Goal: Task Accomplishment & Management: Complete application form

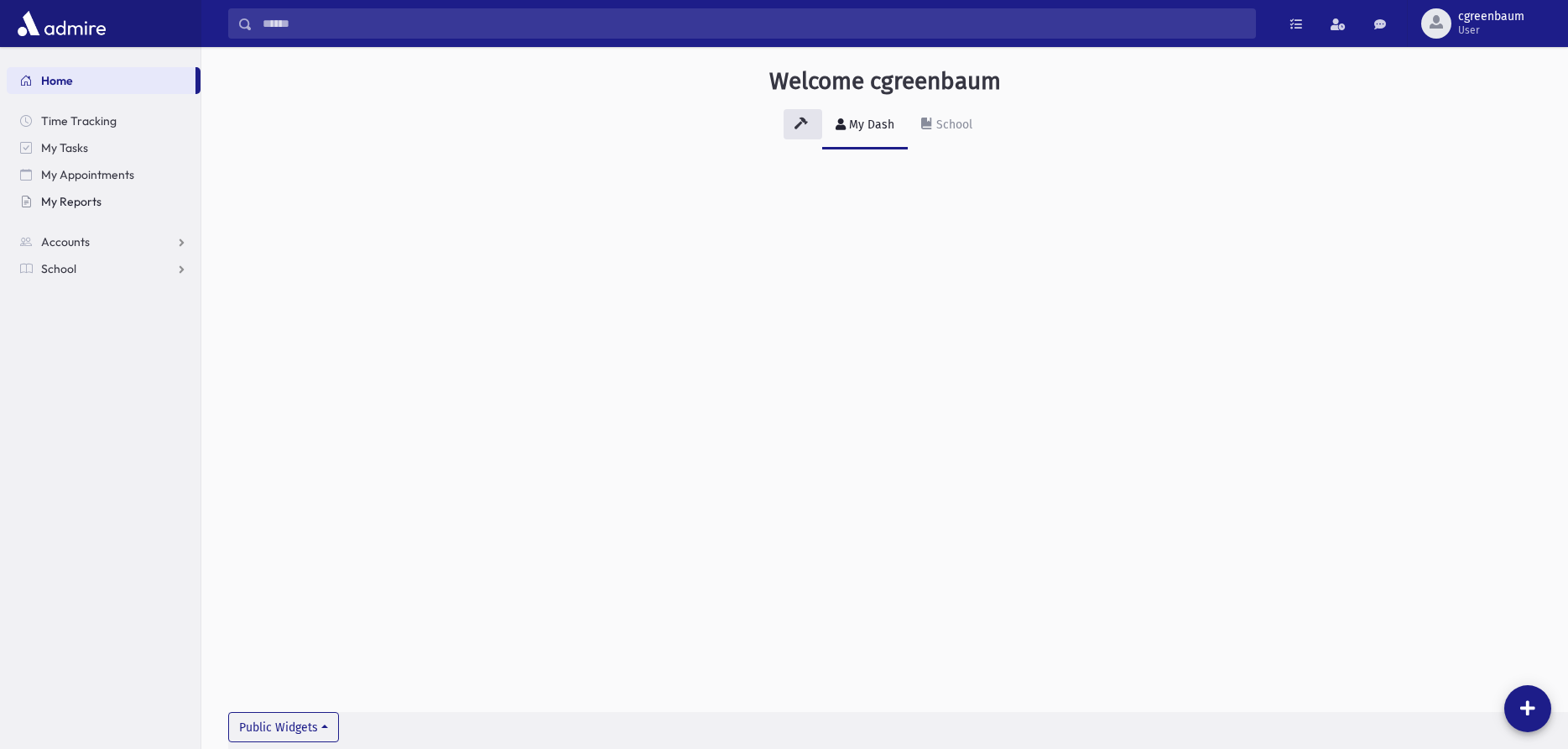
click at [71, 191] on link "My Reports" at bounding box center [103, 201] width 194 height 27
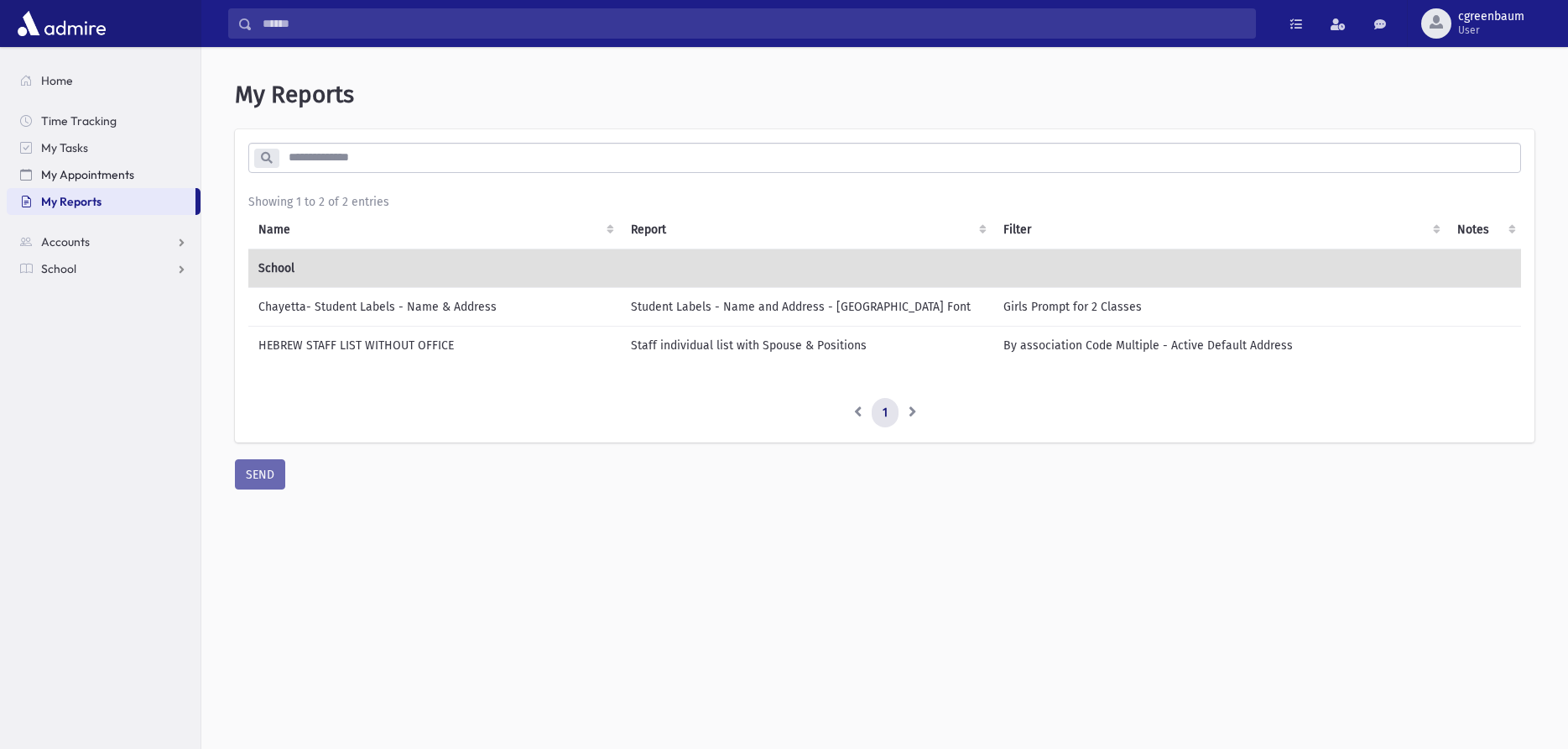
click at [85, 178] on span "My Appointments" at bounding box center [88, 174] width 93 height 15
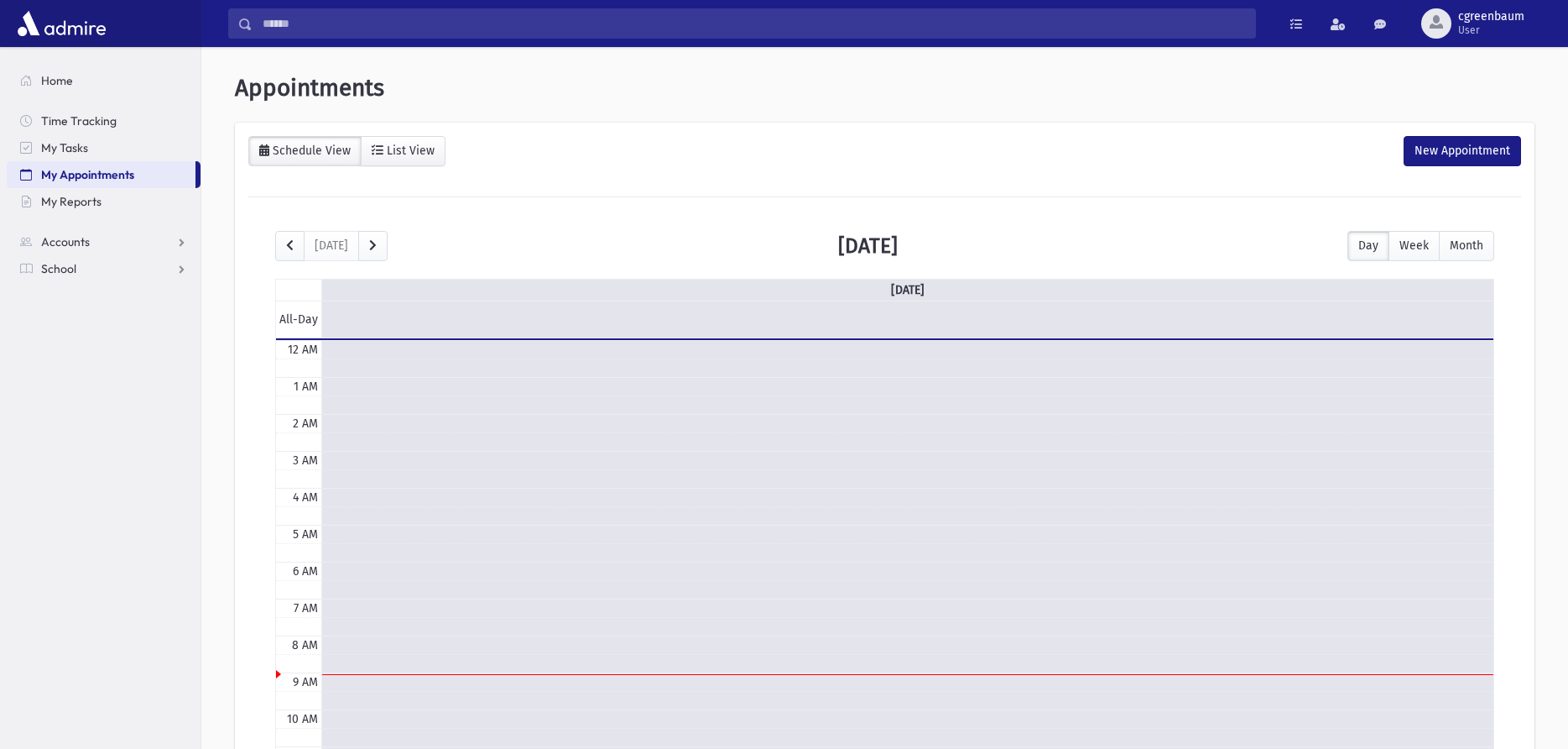
scroll to position [223, 0]
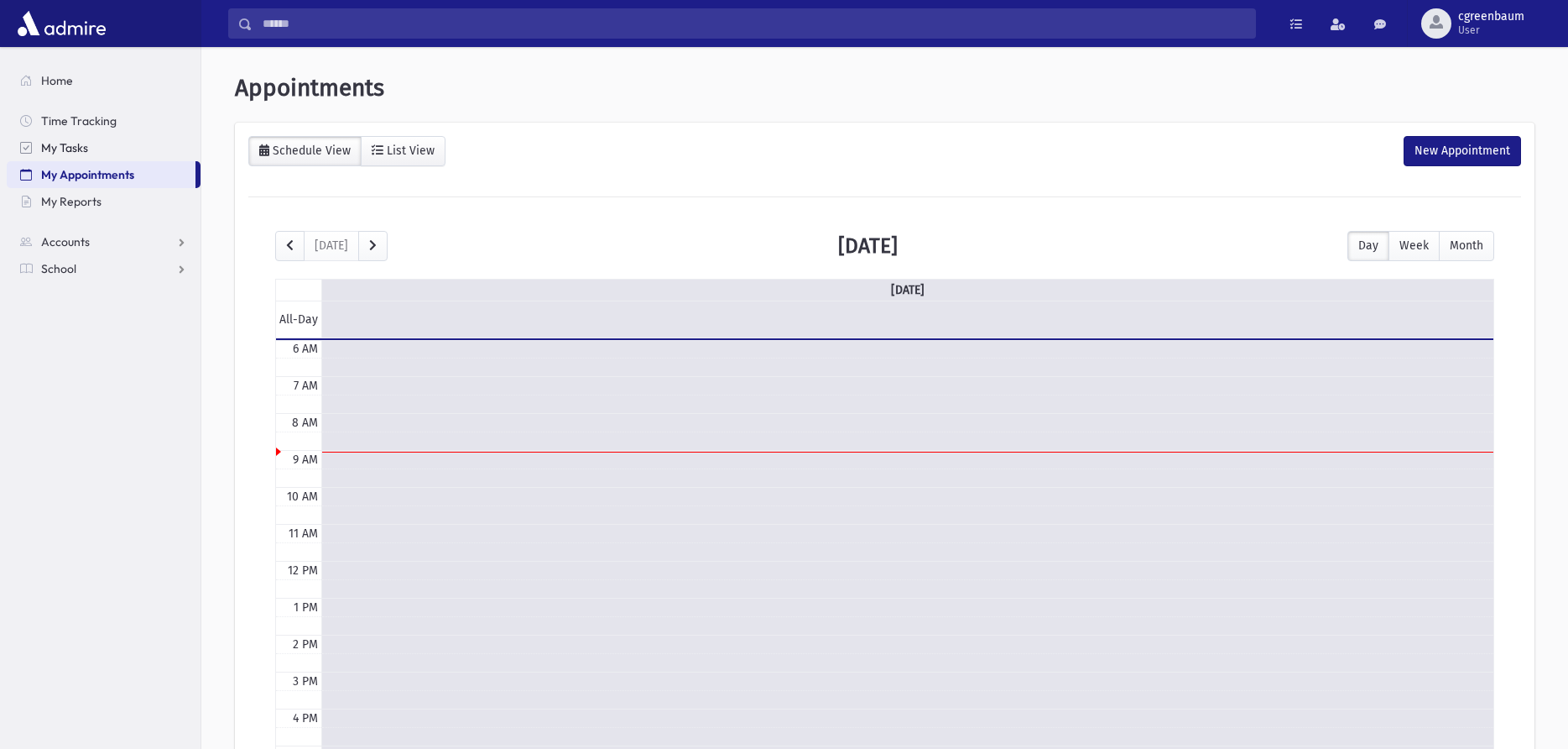
click at [89, 149] on link "My Tasks" at bounding box center [103, 147] width 194 height 27
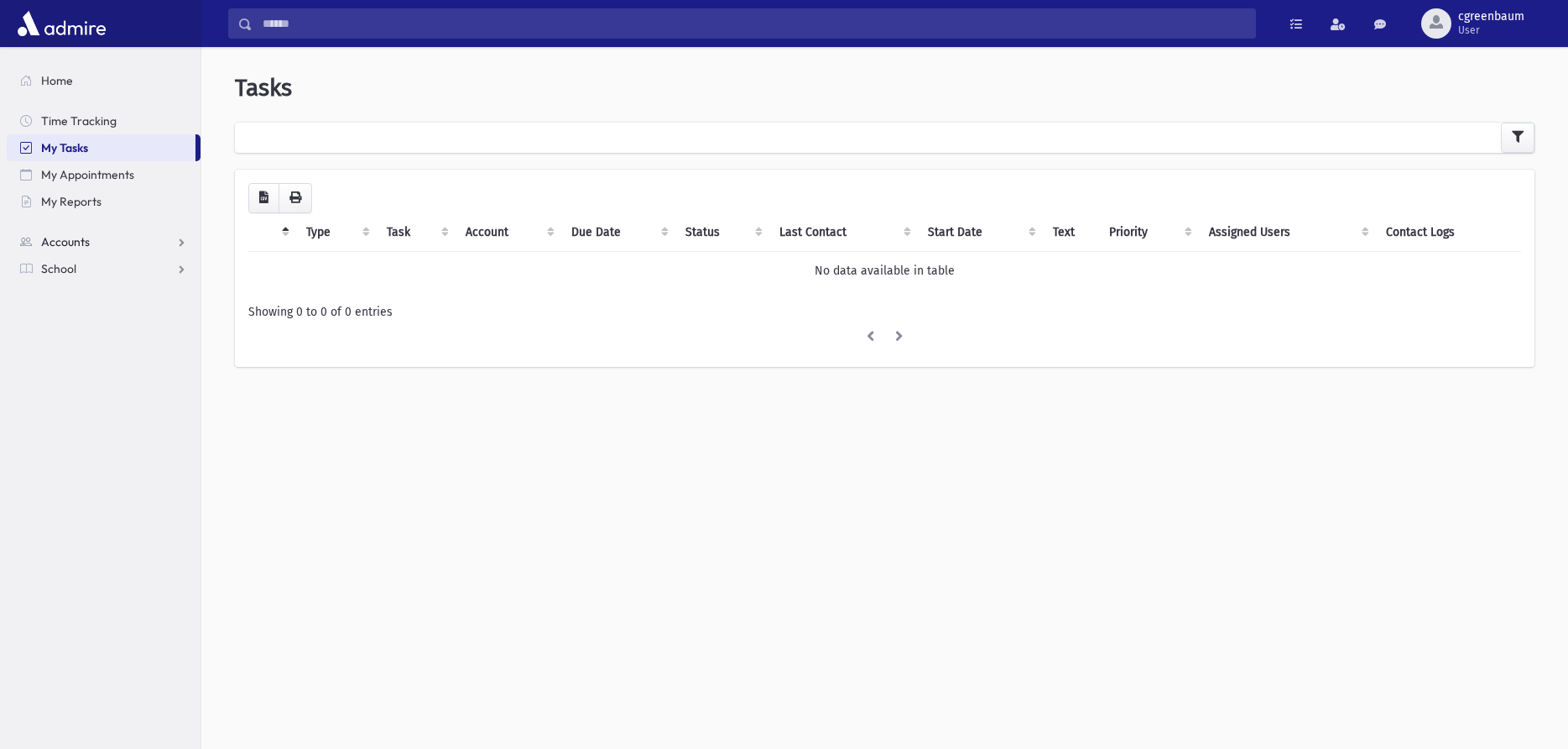
click at [62, 242] on span "Accounts" at bounding box center [66, 241] width 49 height 15
click at [70, 317] on span "School" at bounding box center [59, 322] width 35 height 15
click at [70, 317] on span "Attendance" at bounding box center [81, 322] width 62 height 15
click at [74, 344] on span "Entry" at bounding box center [78, 349] width 29 height 15
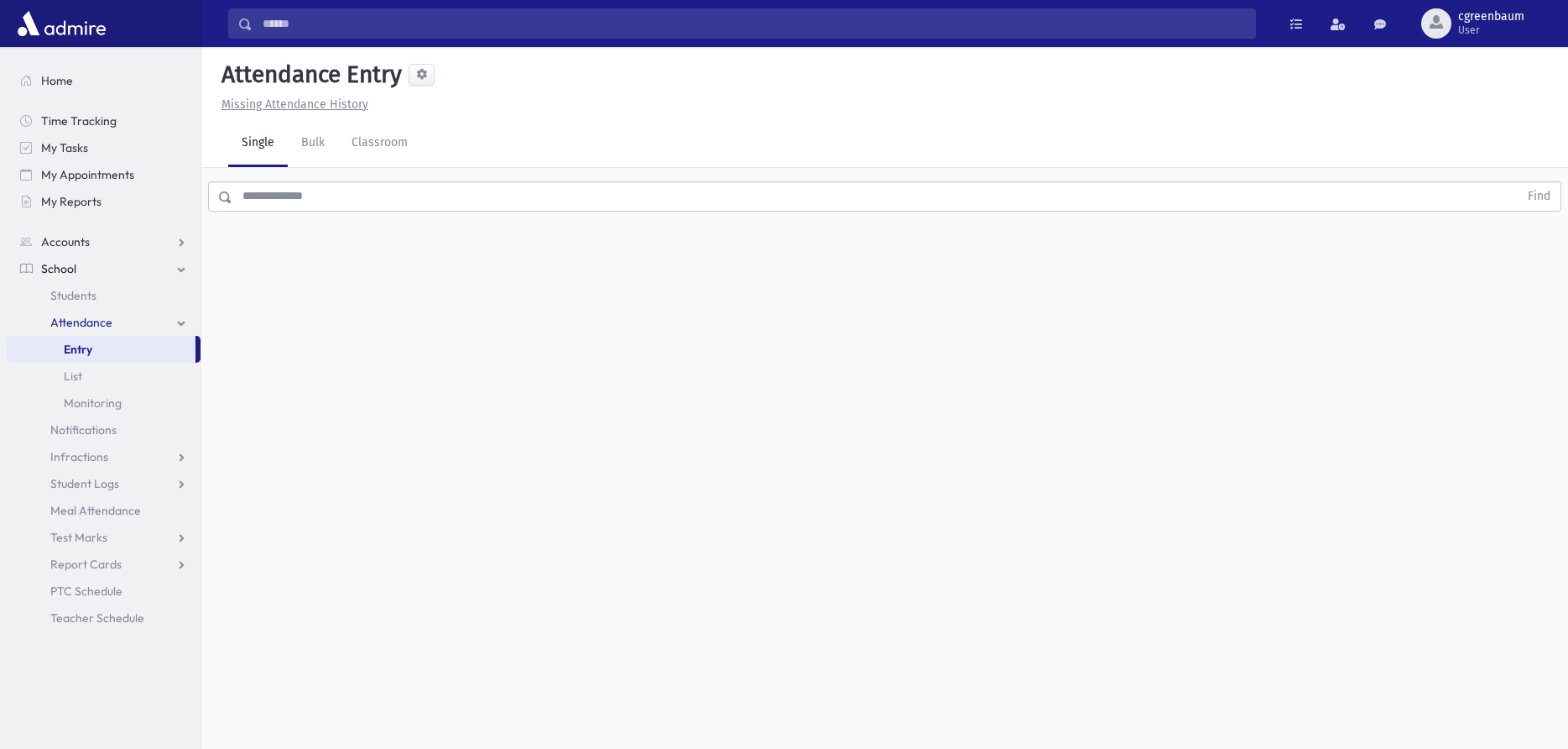
click at [457, 395] on div "Attendance Entry Missing Attendance History Single Bulk Classroom Find 0 record…" at bounding box center [884, 398] width 1366 height 702
click at [333, 344] on div "Attendance Entry Missing Attendance History Single Bulk Classroom Find 0 record…" at bounding box center [884, 398] width 1366 height 702
click at [364, 202] on input "text" at bounding box center [875, 196] width 1286 height 30
click at [359, 300] on div "Attendance Entry Missing Attendance History Single Bulk Classroom Find 0 record…" at bounding box center [884, 398] width 1366 height 702
click at [1302, 22] on span at bounding box center [1295, 24] width 11 height 11
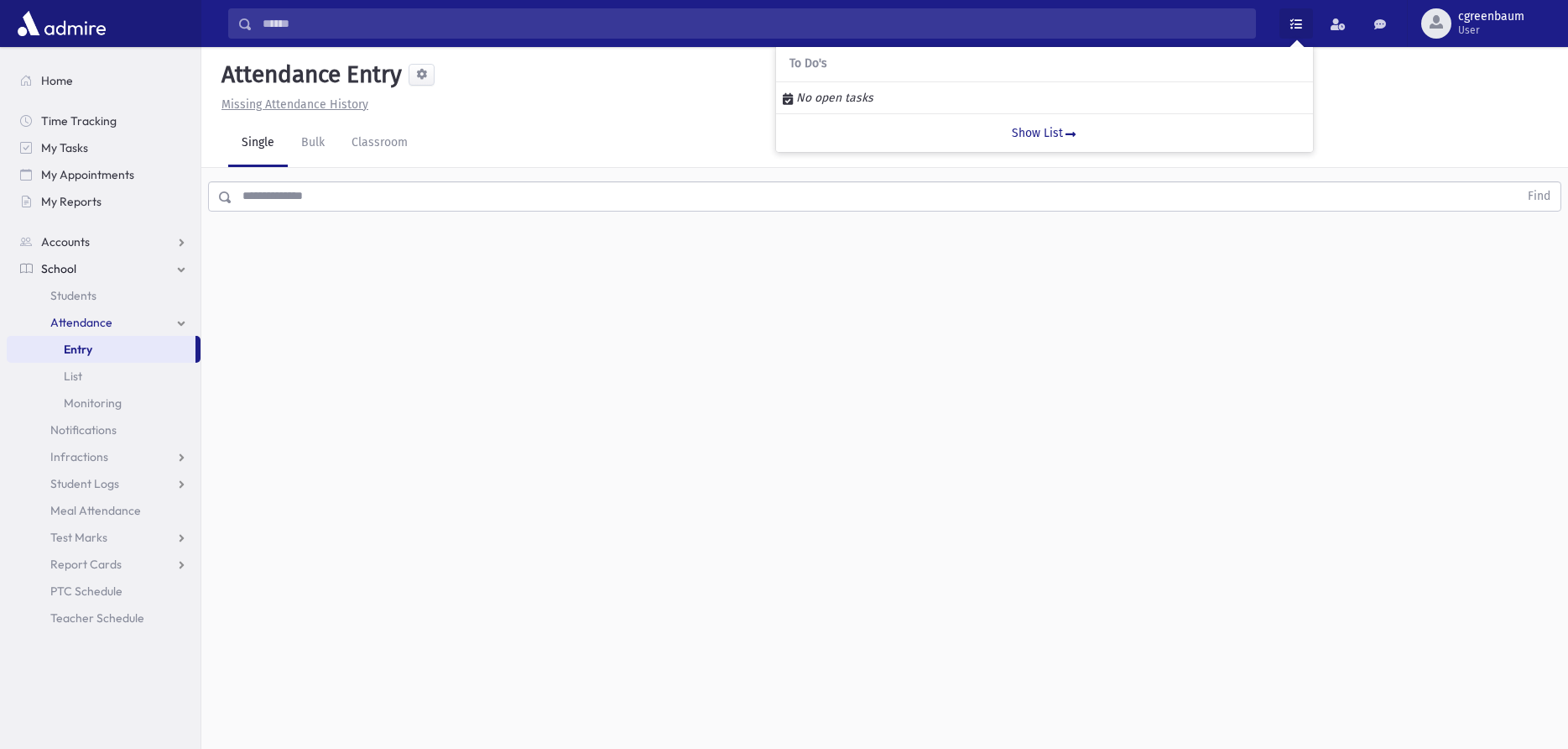
click at [1302, 22] on span at bounding box center [1295, 24] width 11 height 11
click at [1227, 547] on div "Attendance Entry Missing Attendance History Single Bulk Classroom Find 0 record…" at bounding box center [884, 398] width 1366 height 702
